Goal: Transaction & Acquisition: Purchase product/service

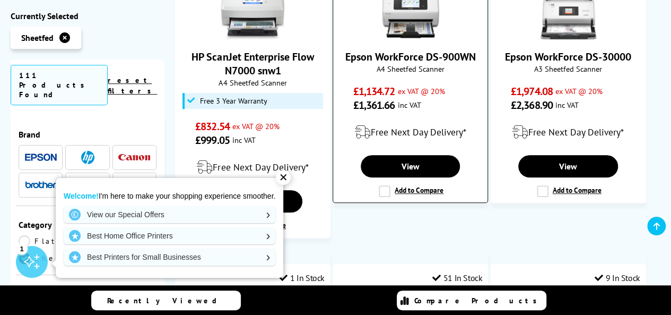
scroll to position [424, 0]
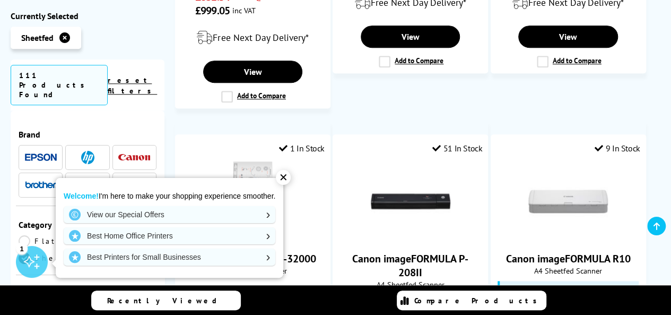
click at [282, 173] on div "✕" at bounding box center [283, 177] width 15 height 15
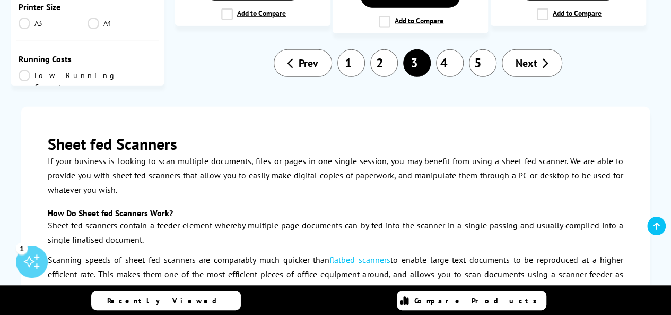
scroll to position [1432, 0]
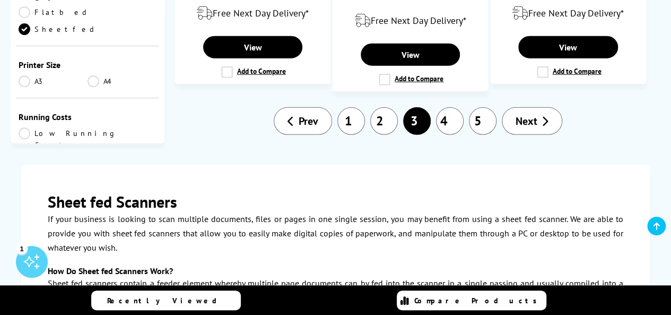
click at [451, 116] on link "4" at bounding box center [450, 121] width 28 height 28
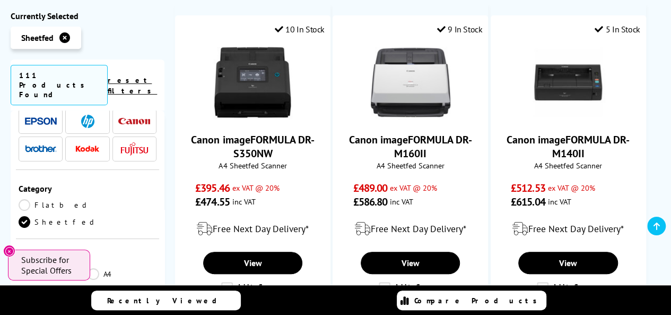
scroll to position [53, 0]
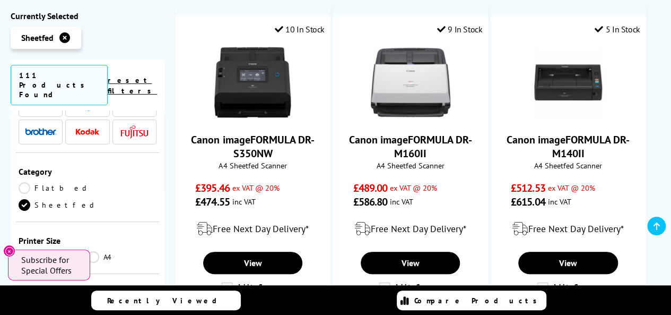
click at [45, 182] on link "Flatbed" at bounding box center [55, 188] width 72 height 12
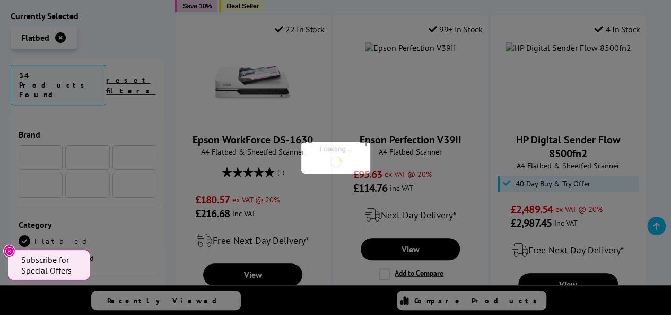
scroll to position [53, 0]
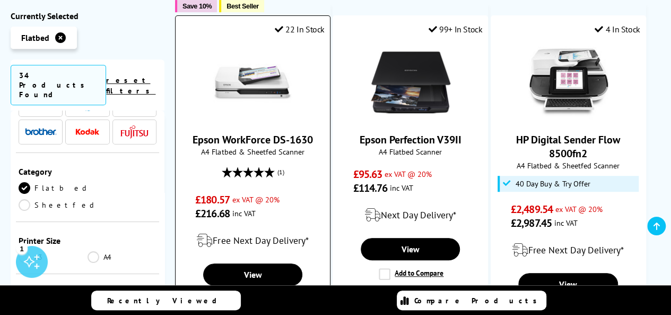
click at [244, 100] on img at bounding box center [253, 82] width 80 height 80
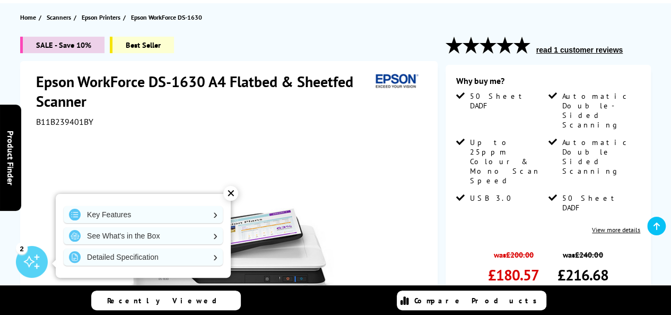
scroll to position [53, 0]
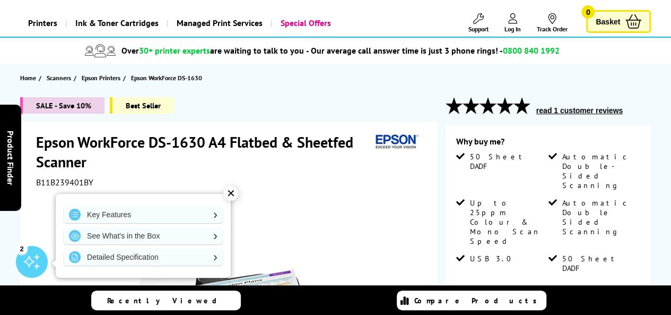
click at [227, 191] on div "✕" at bounding box center [230, 193] width 15 height 15
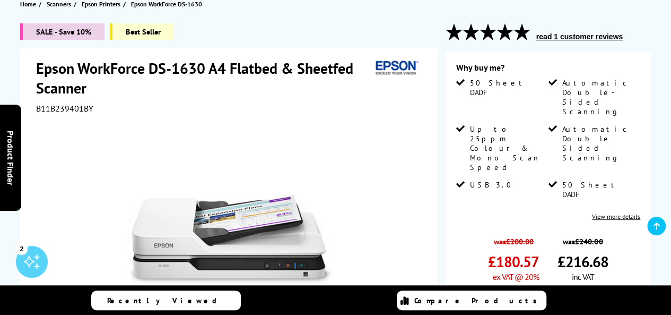
scroll to position [212, 0]
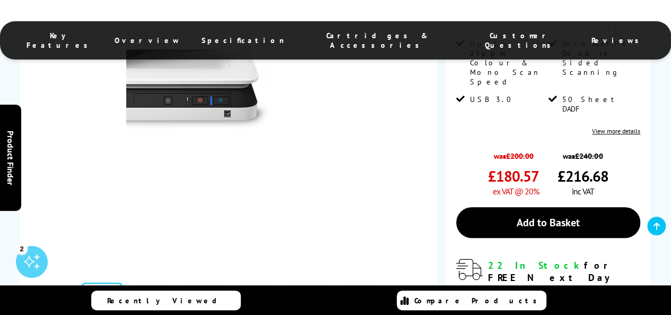
click at [273, 179] on img at bounding box center [230, 153] width 208 height 208
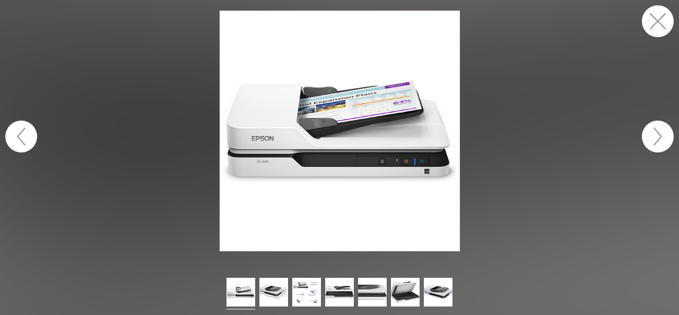
click at [654, 136] on button "button" at bounding box center [658, 136] width 32 height 32
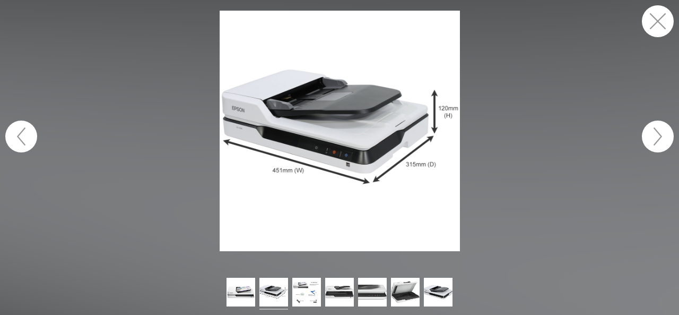
click at [654, 136] on button "button" at bounding box center [658, 136] width 32 height 32
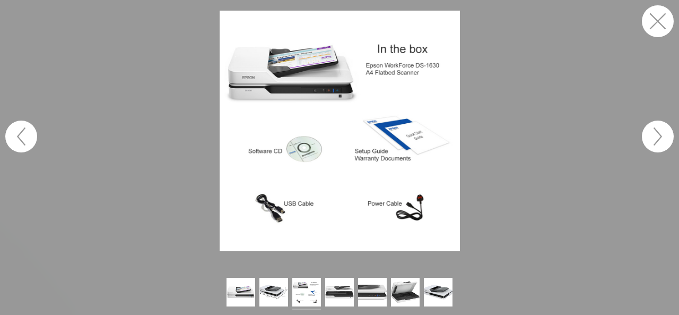
click at [654, 136] on button "button" at bounding box center [658, 136] width 32 height 32
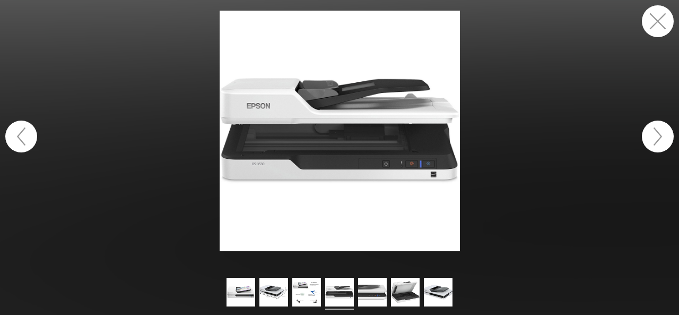
click at [654, 136] on button "button" at bounding box center [658, 136] width 32 height 32
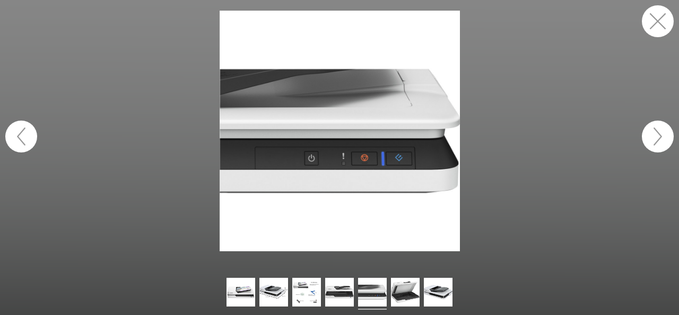
click at [654, 136] on button "button" at bounding box center [658, 136] width 32 height 32
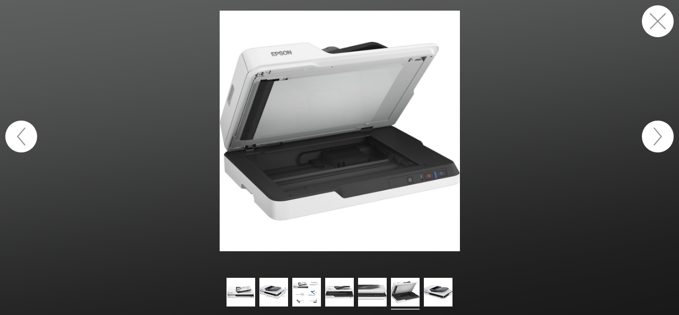
click at [654, 136] on button "button" at bounding box center [658, 136] width 32 height 32
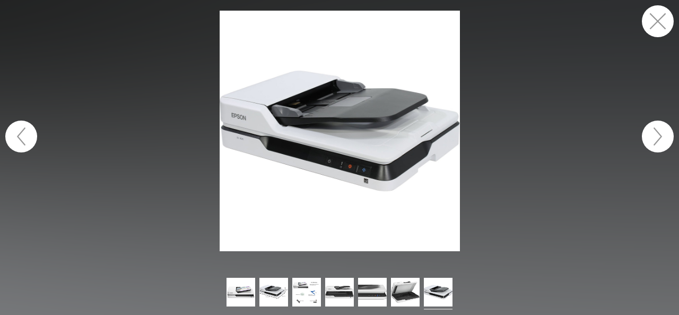
click at [654, 136] on button "button" at bounding box center [658, 136] width 32 height 32
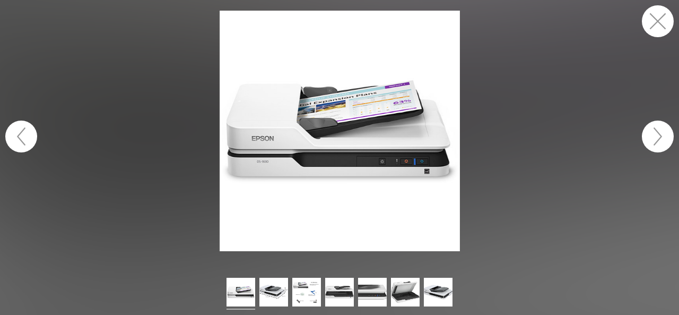
click at [654, 136] on button "button" at bounding box center [658, 136] width 32 height 32
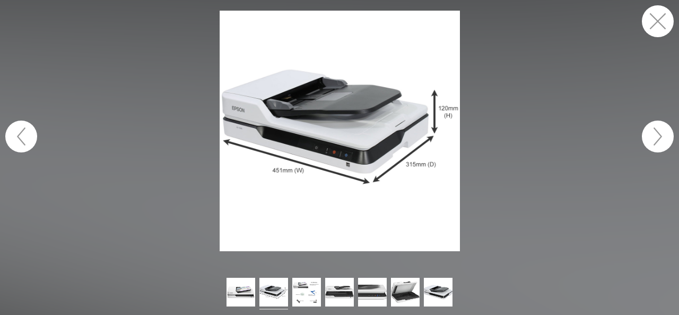
click at [659, 22] on button "button" at bounding box center [658, 21] width 32 height 32
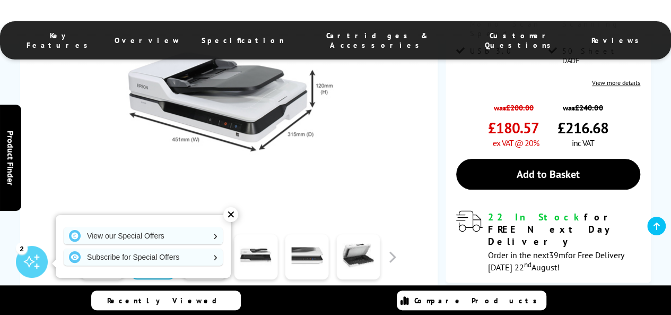
scroll to position [265, 0]
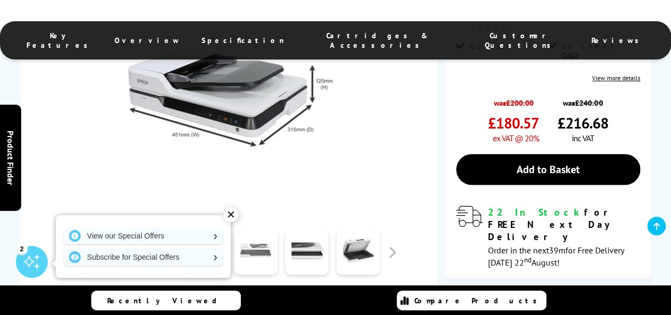
click at [256, 258] on link at bounding box center [255, 251] width 43 height 45
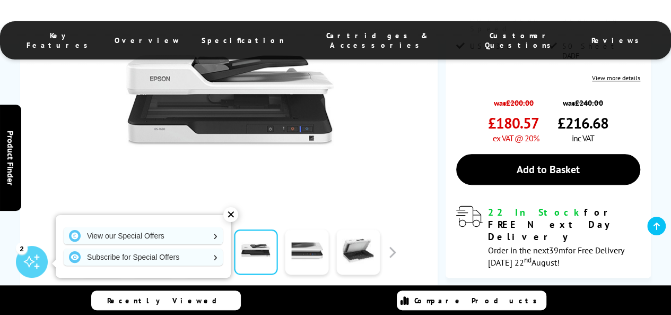
scroll to position [159, 0]
